Goal: Browse casually

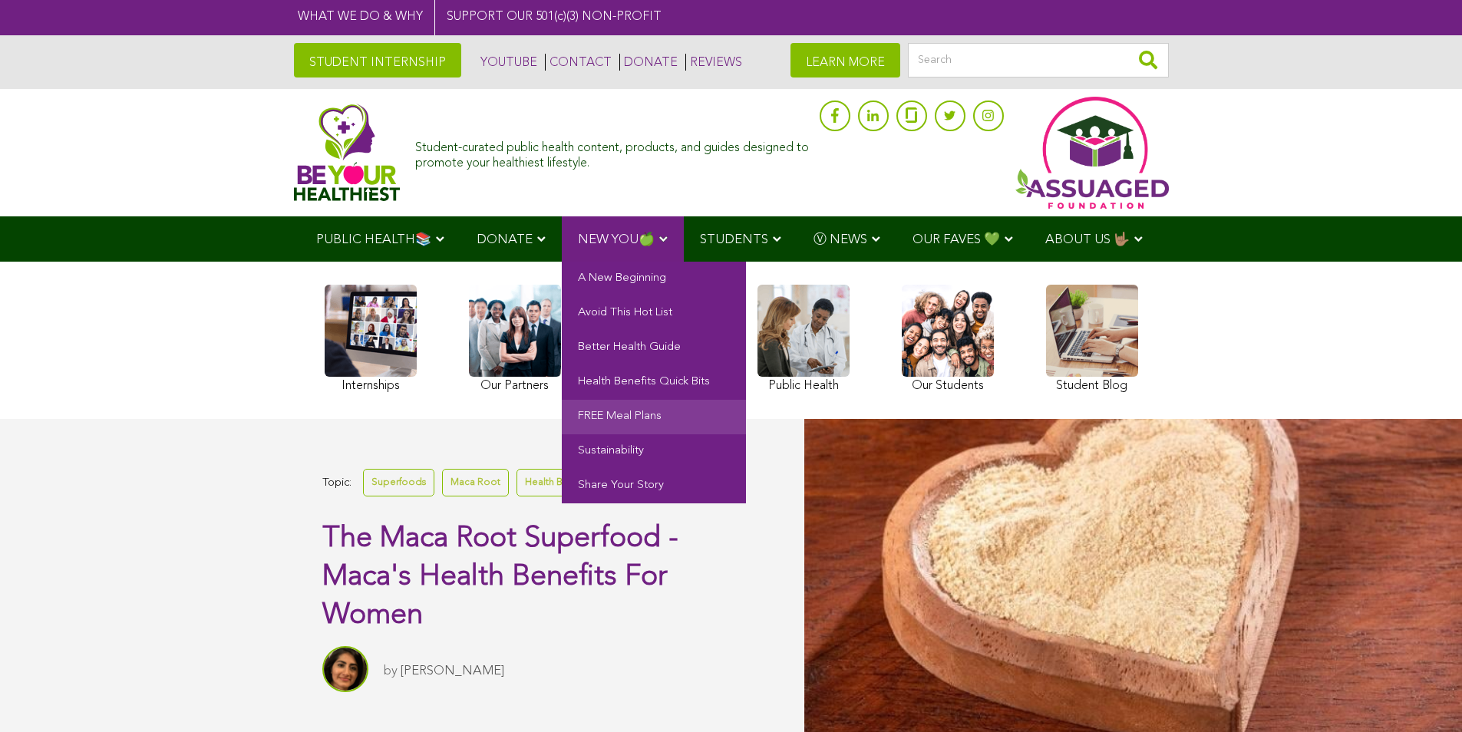
click at [649, 415] on link "FREE Meal Plans" at bounding box center [654, 417] width 184 height 35
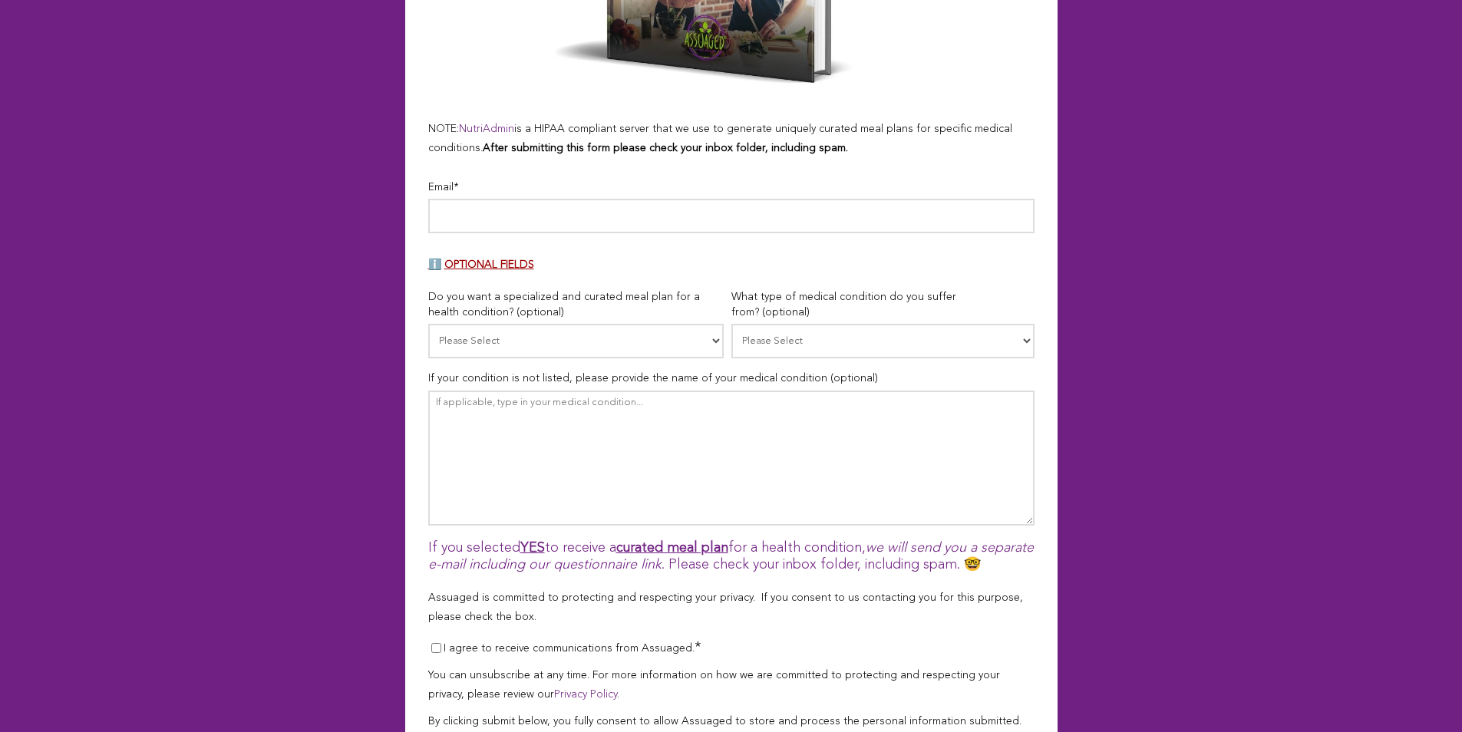
scroll to position [1074, 0]
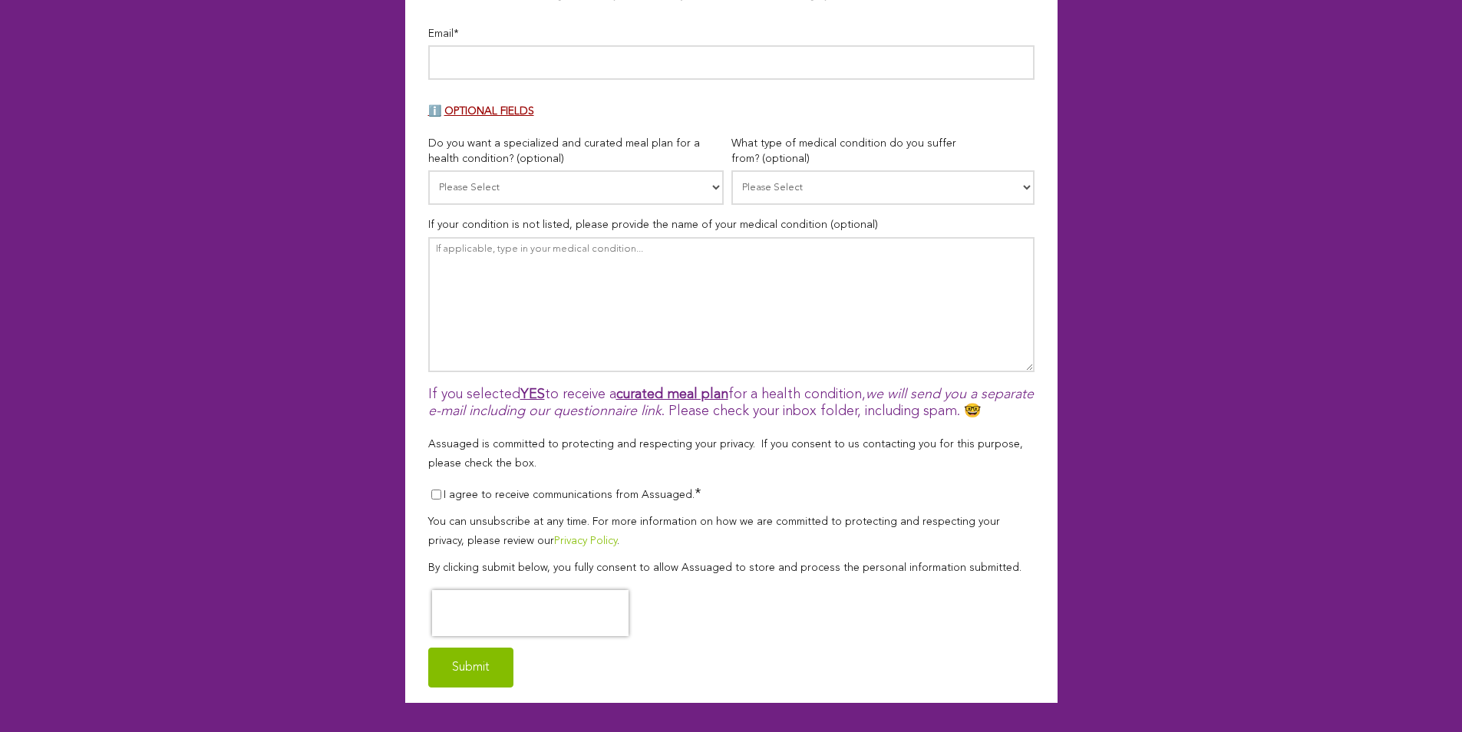
click at [554, 546] on link "Privacy Policy" at bounding box center [585, 541] width 63 height 11
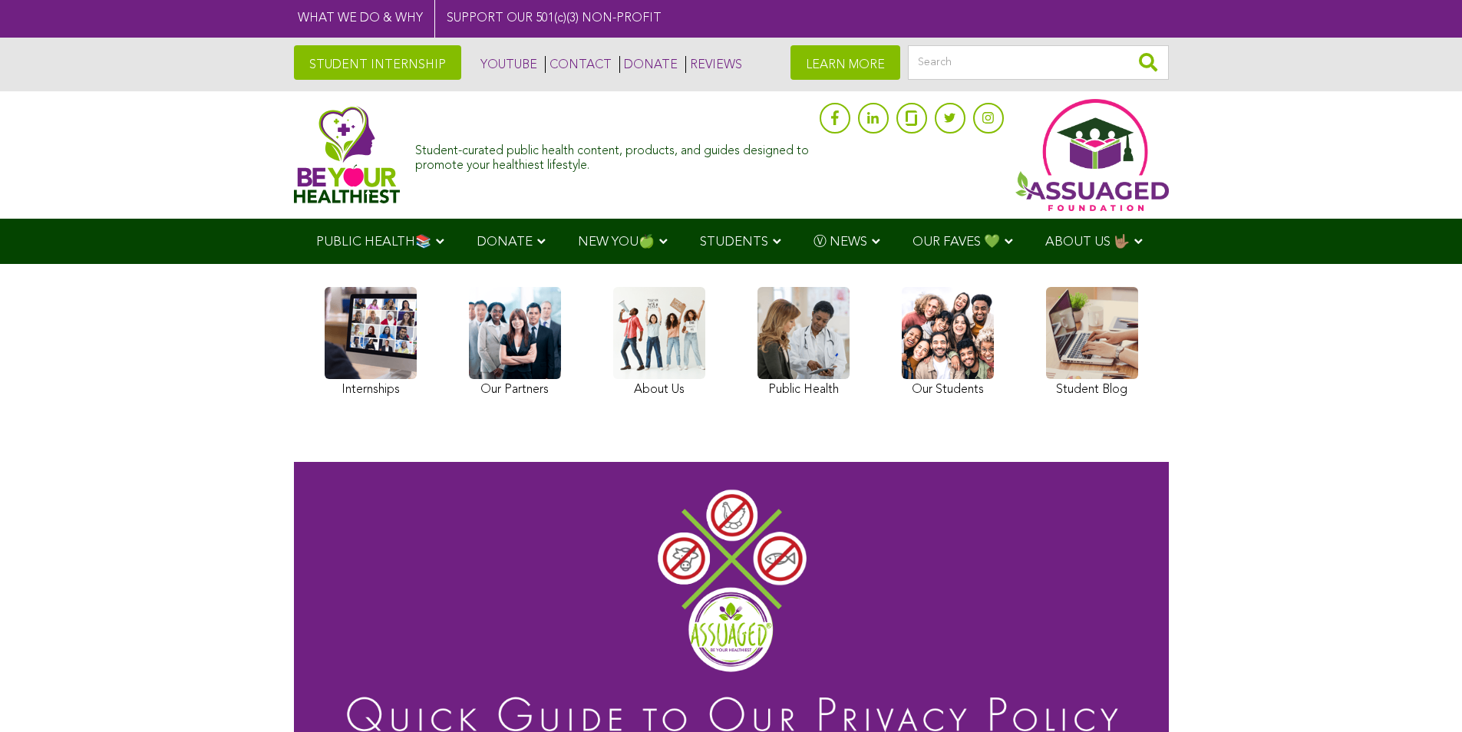
scroll to position [230, 0]
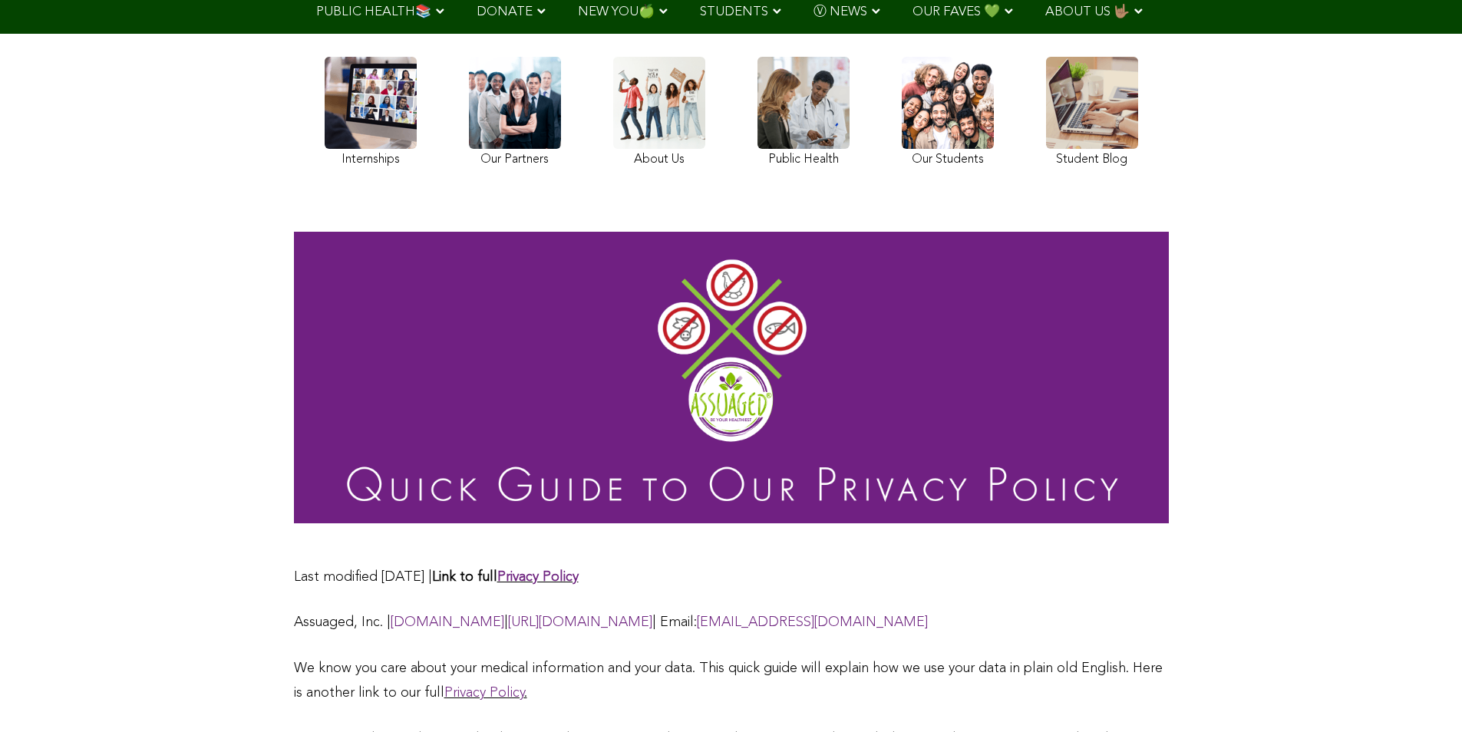
click at [466, 52] on div "Internships Our Partners About Us Public Health Our Students Student Blog" at bounding box center [731, 113] width 829 height 145
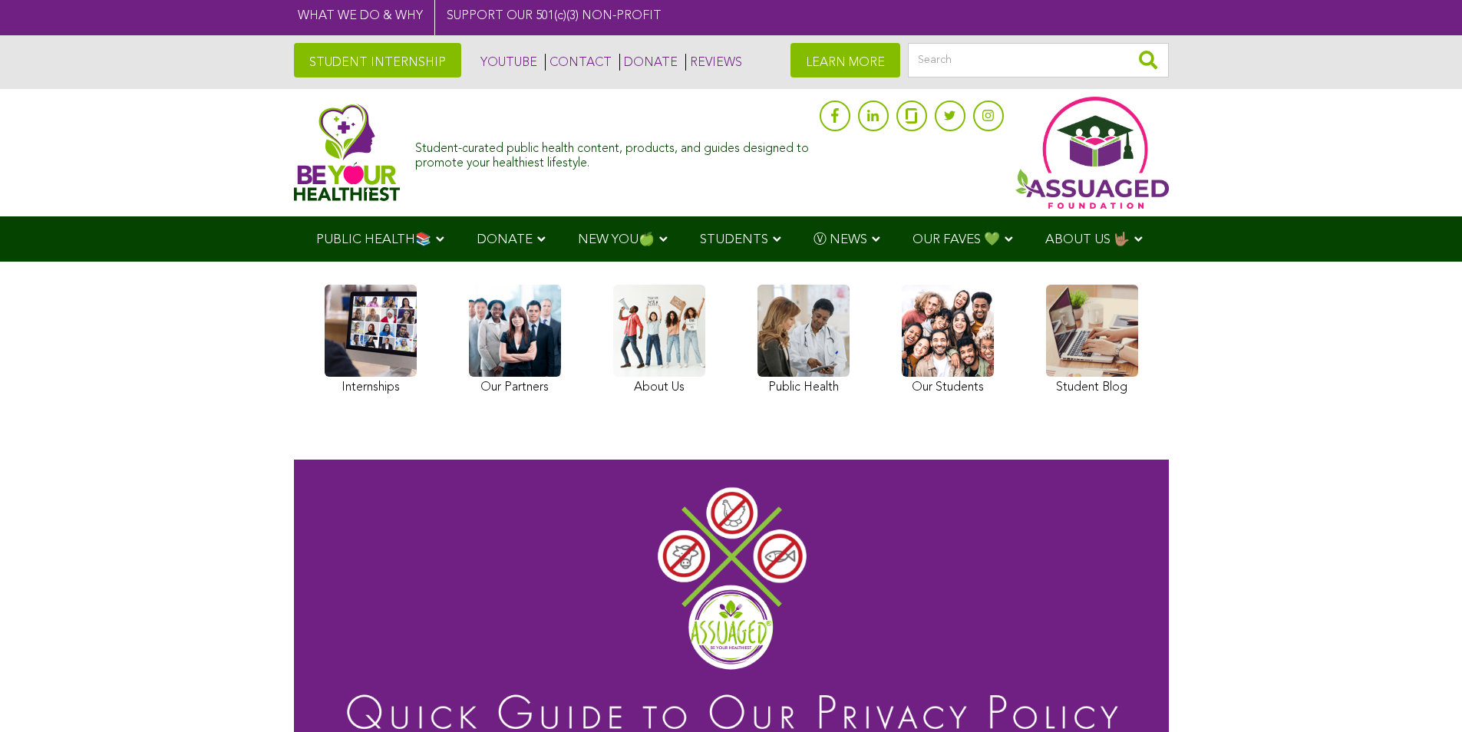
scroll to position [0, 0]
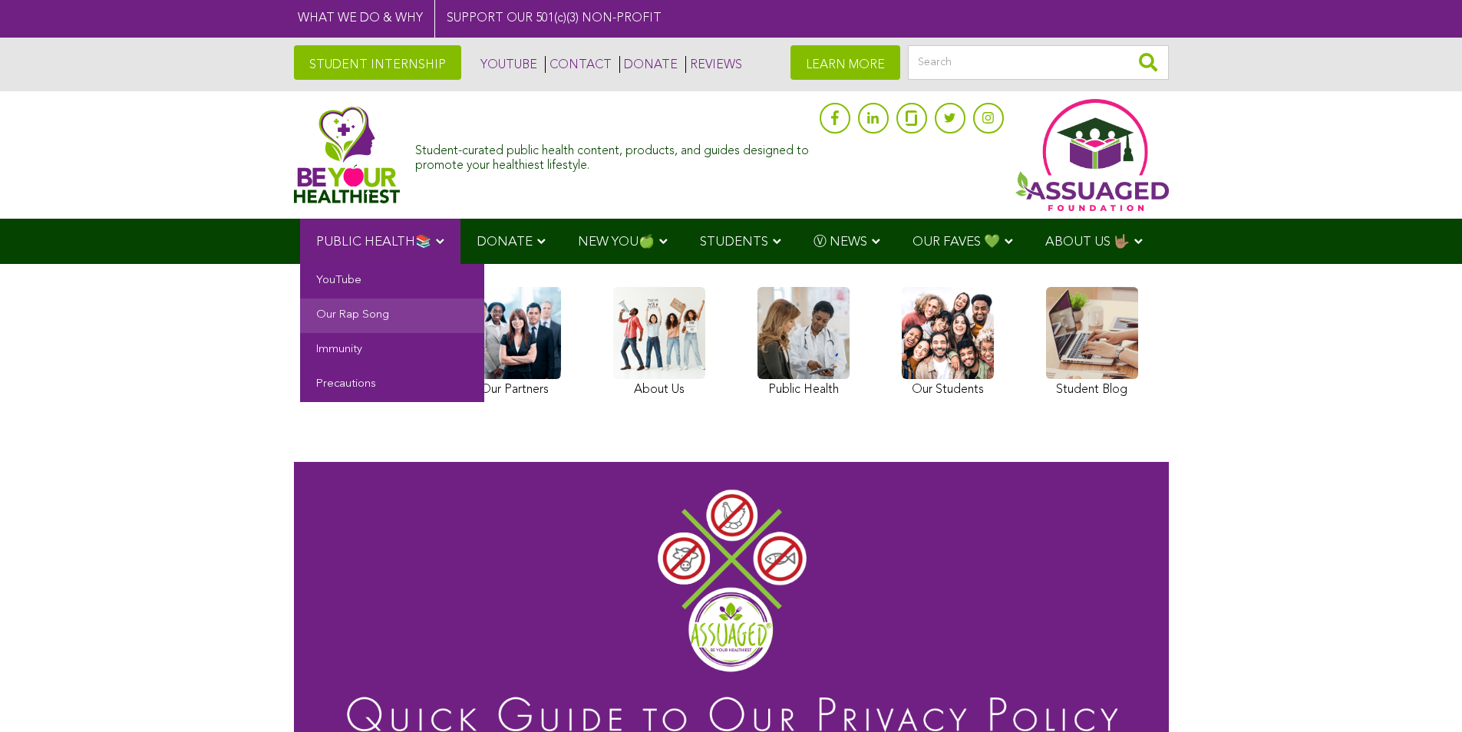
click at [387, 311] on link "Our Rap Song" at bounding box center [392, 316] width 184 height 35
